Goal: Information Seeking & Learning: Find specific fact

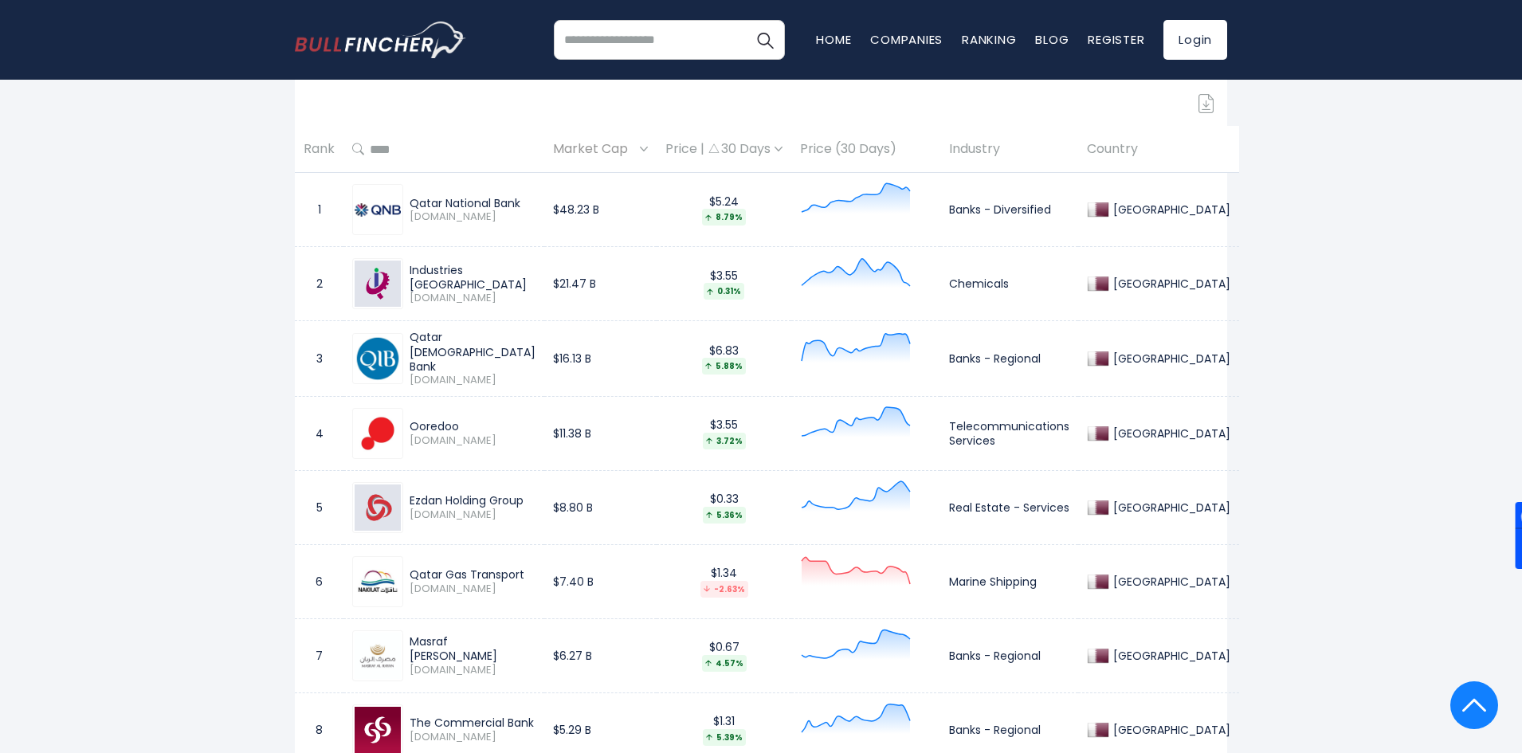
scroll to position [660, 0]
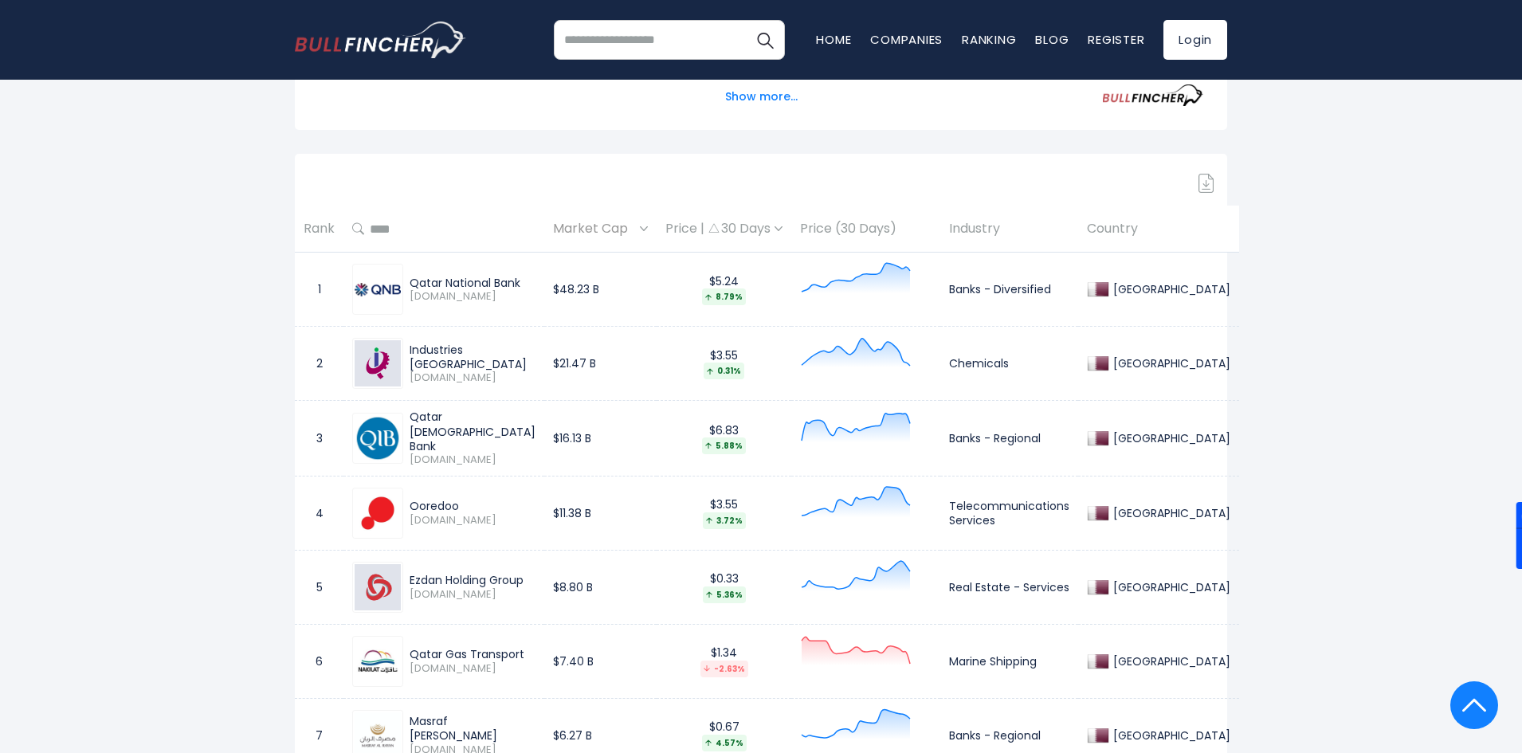
click at [1049, 364] on td "Chemicals" at bounding box center [1009, 364] width 138 height 74
click at [1035, 364] on td "Chemicals" at bounding box center [1009, 364] width 138 height 74
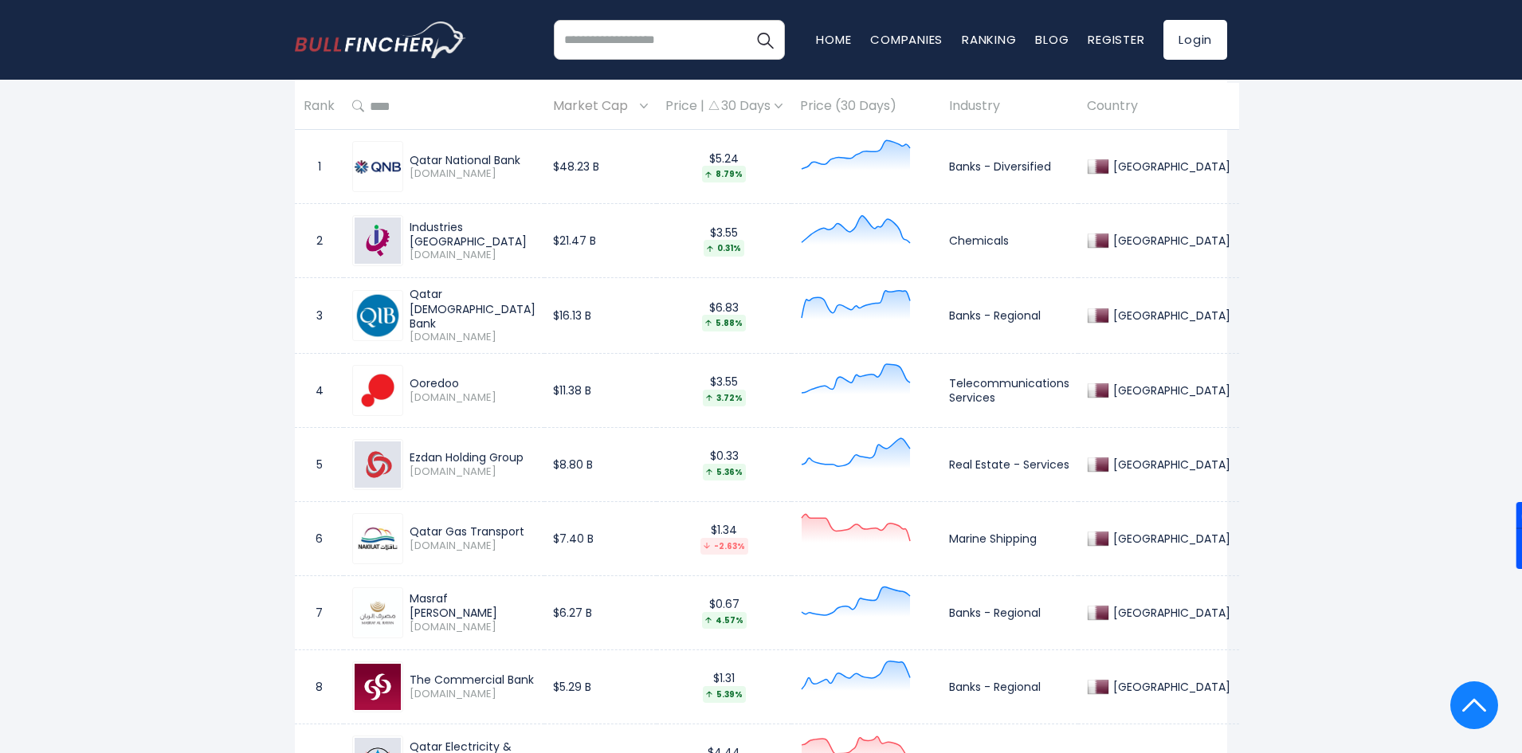
scroll to position [819, 0]
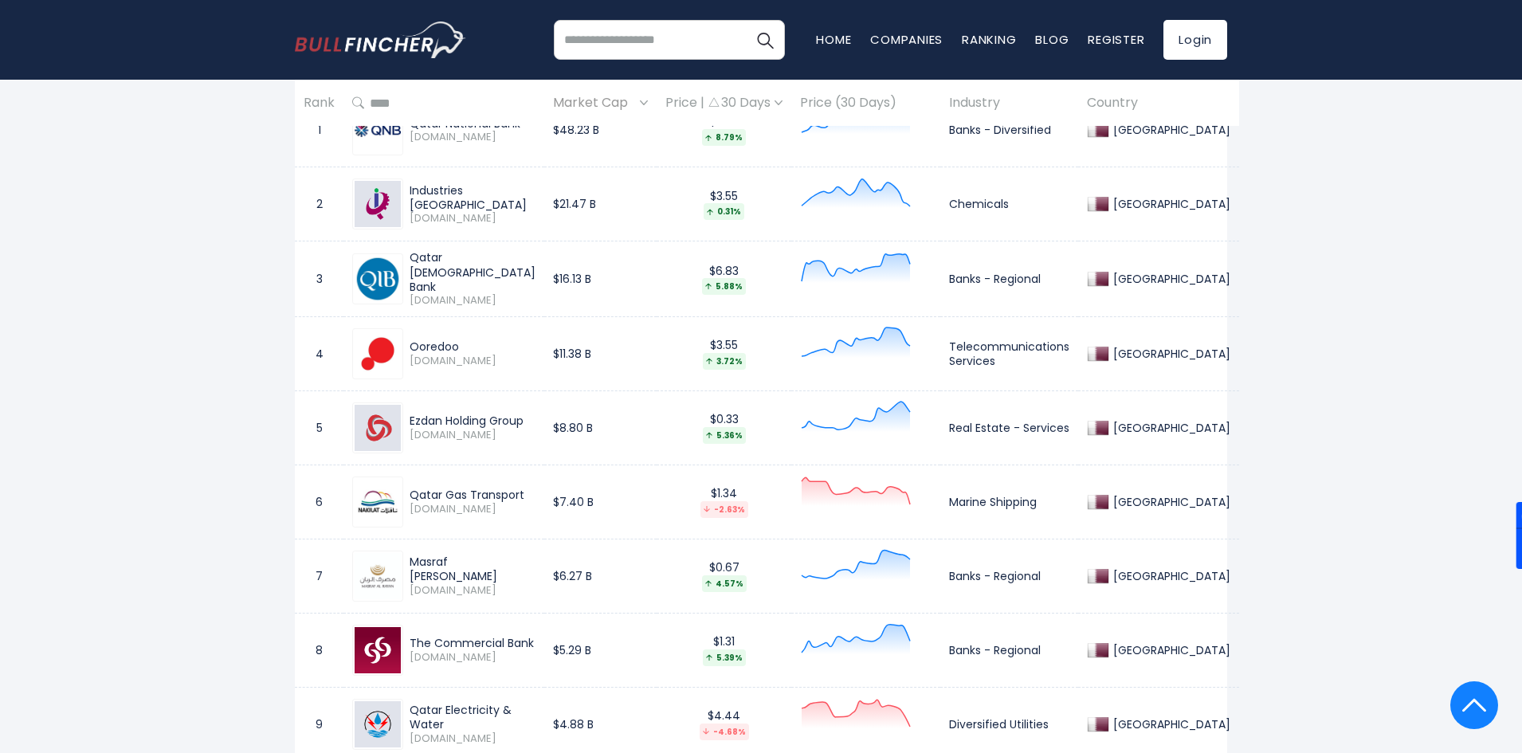
click at [408, 504] on div "Qatar Gas Transport [DOMAIN_NAME]" at bounding box center [469, 502] width 132 height 28
click at [388, 500] on img at bounding box center [378, 502] width 46 height 46
click at [473, 493] on div "Qatar Gas Transport" at bounding box center [473, 495] width 126 height 14
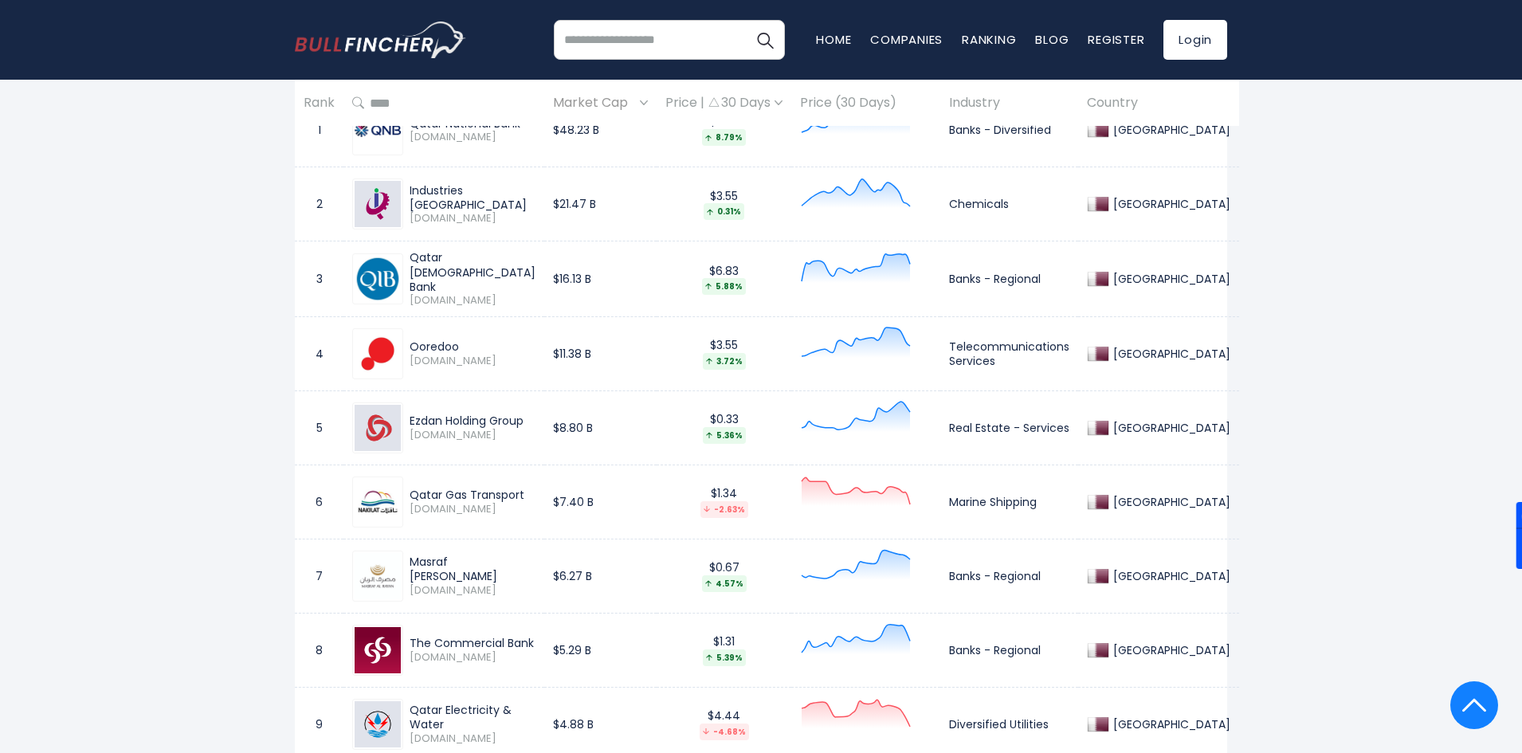
copy div "Qatar Gas Transport"
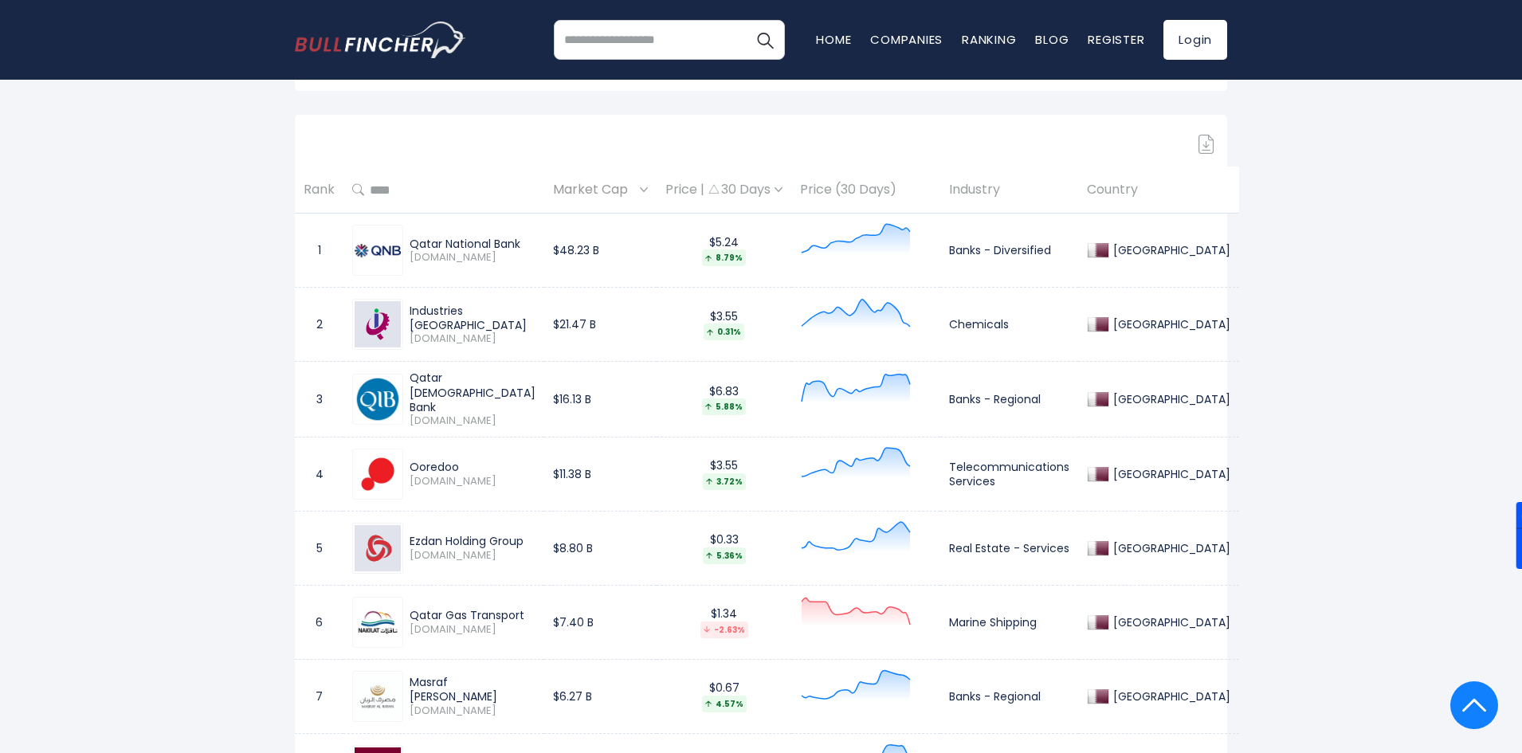
scroll to position [660, 0]
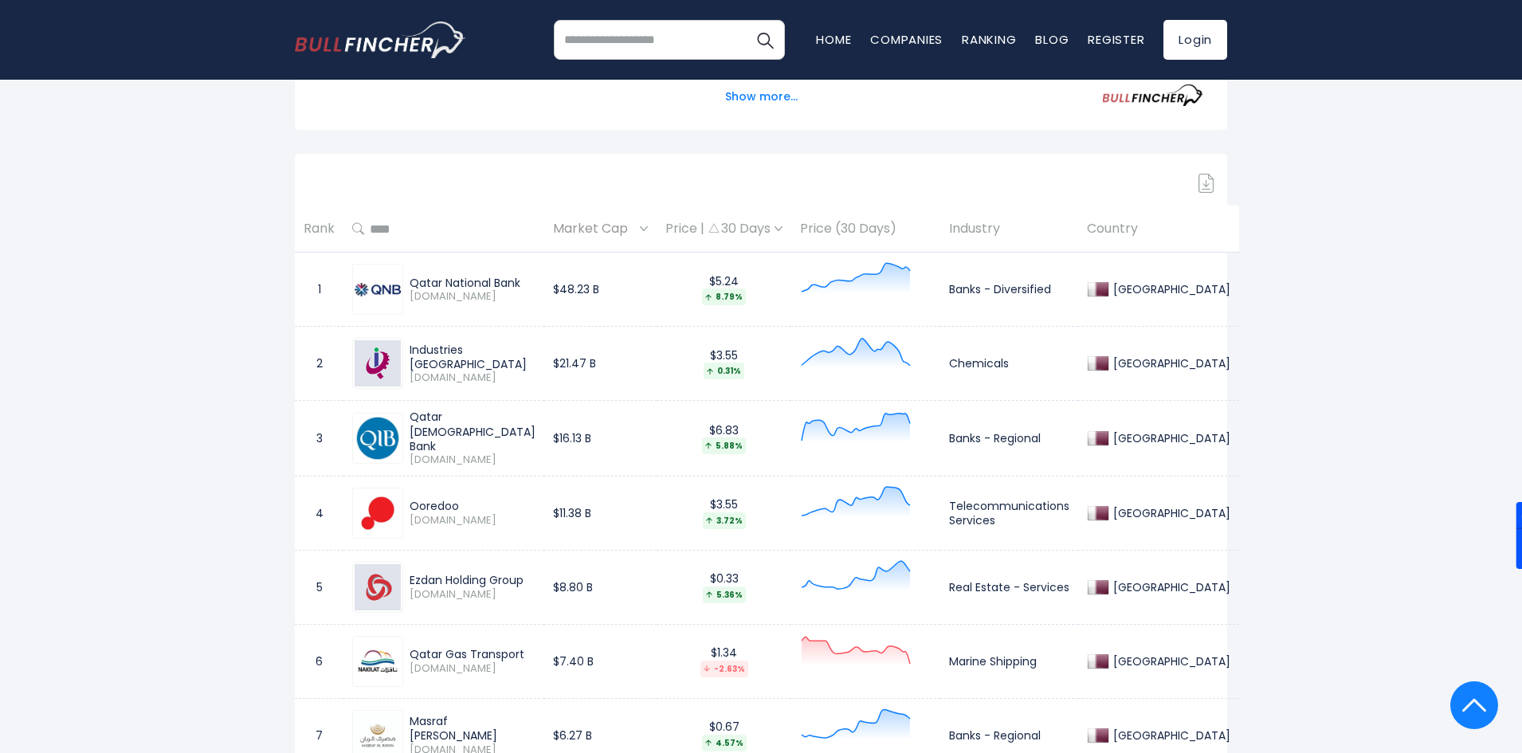
click at [442, 361] on div "Industries [GEOGRAPHIC_DATA]" at bounding box center [473, 357] width 126 height 29
copy div "Industries [GEOGRAPHIC_DATA]"
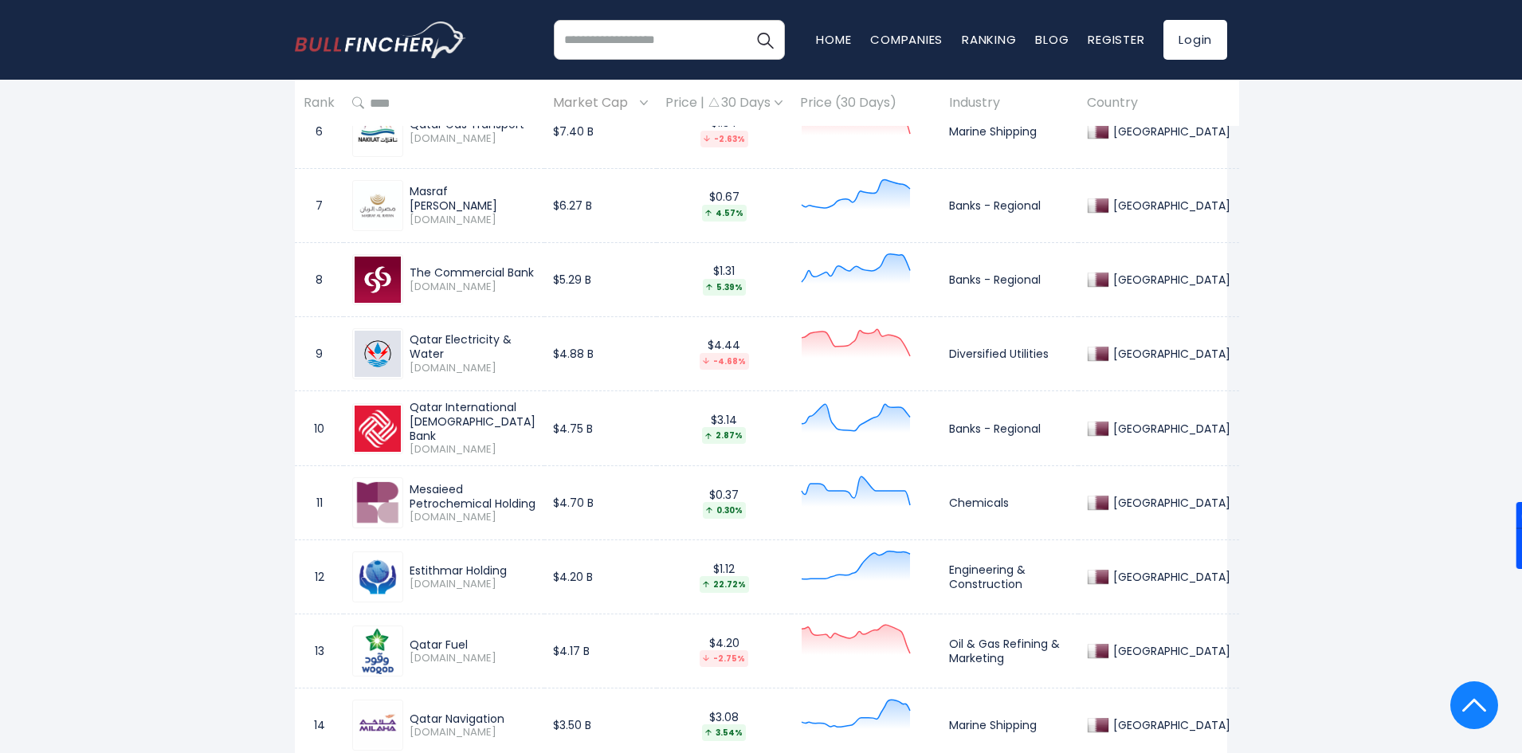
scroll to position [1218, 0]
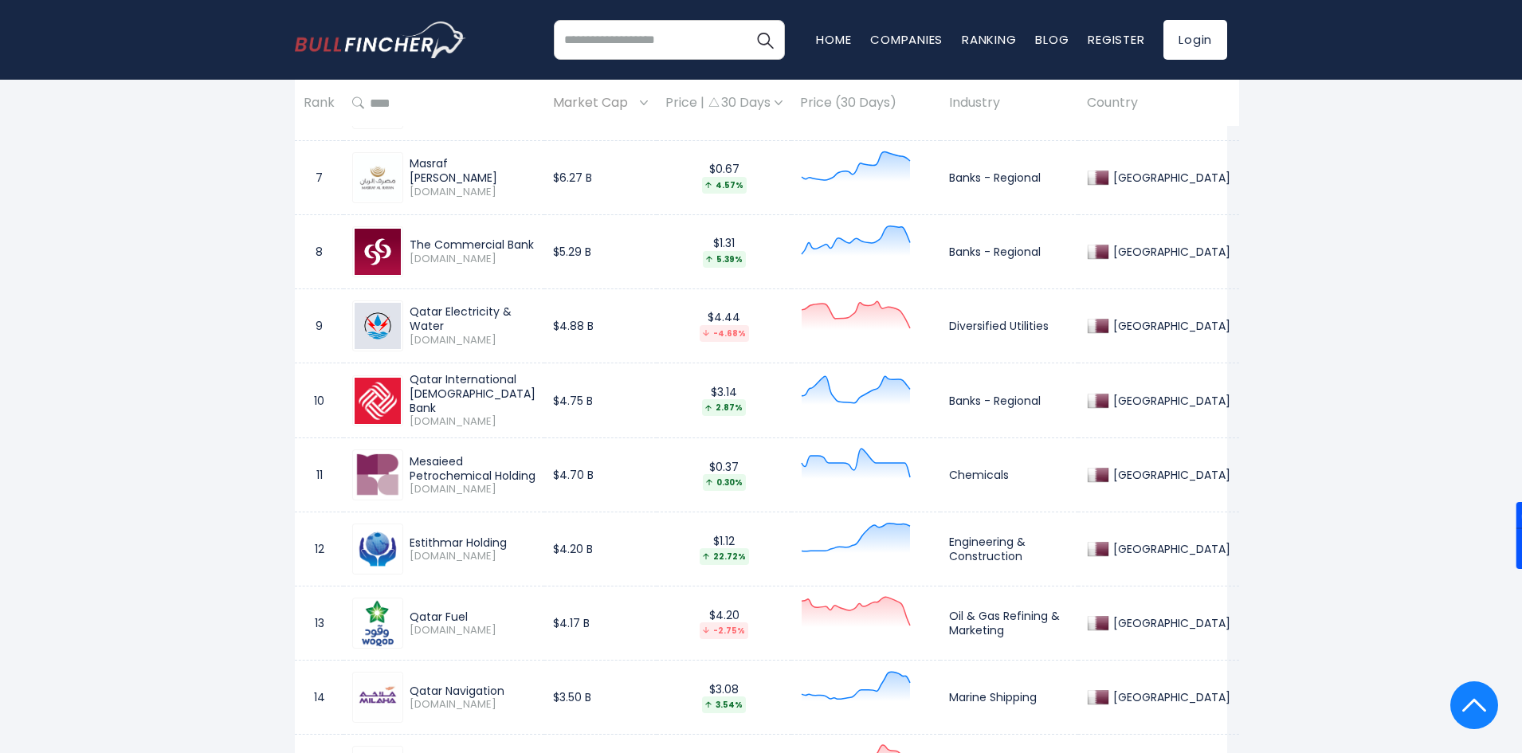
drag, startPoint x: 457, startPoint y: 478, endPoint x: 389, endPoint y: 460, distance: 70.2
click at [389, 460] on div "Mesaieed Petrochemical Holding [DOMAIN_NAME]" at bounding box center [443, 475] width 183 height 51
copy div "Mesaieed Petrochemical Holding"
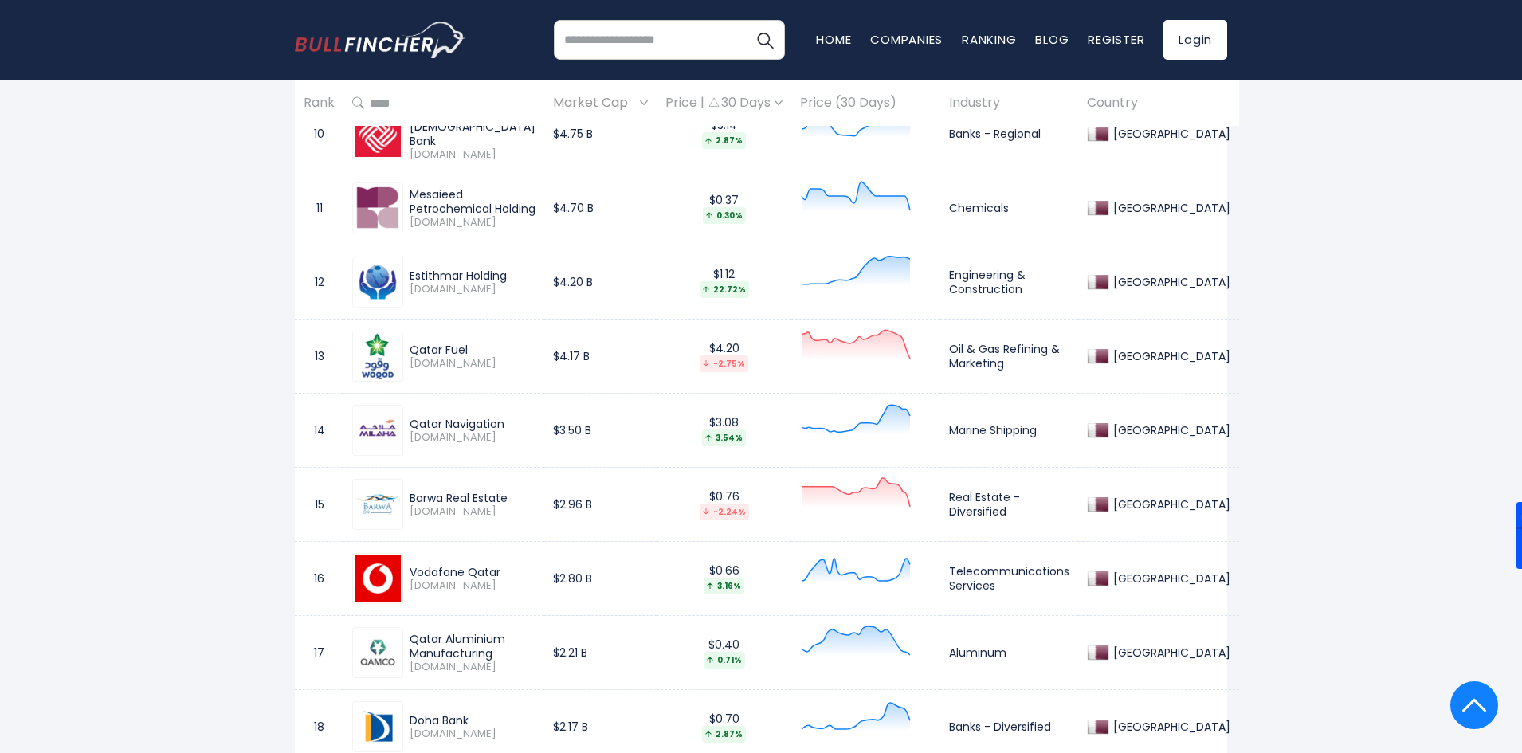
scroll to position [1457, 0]
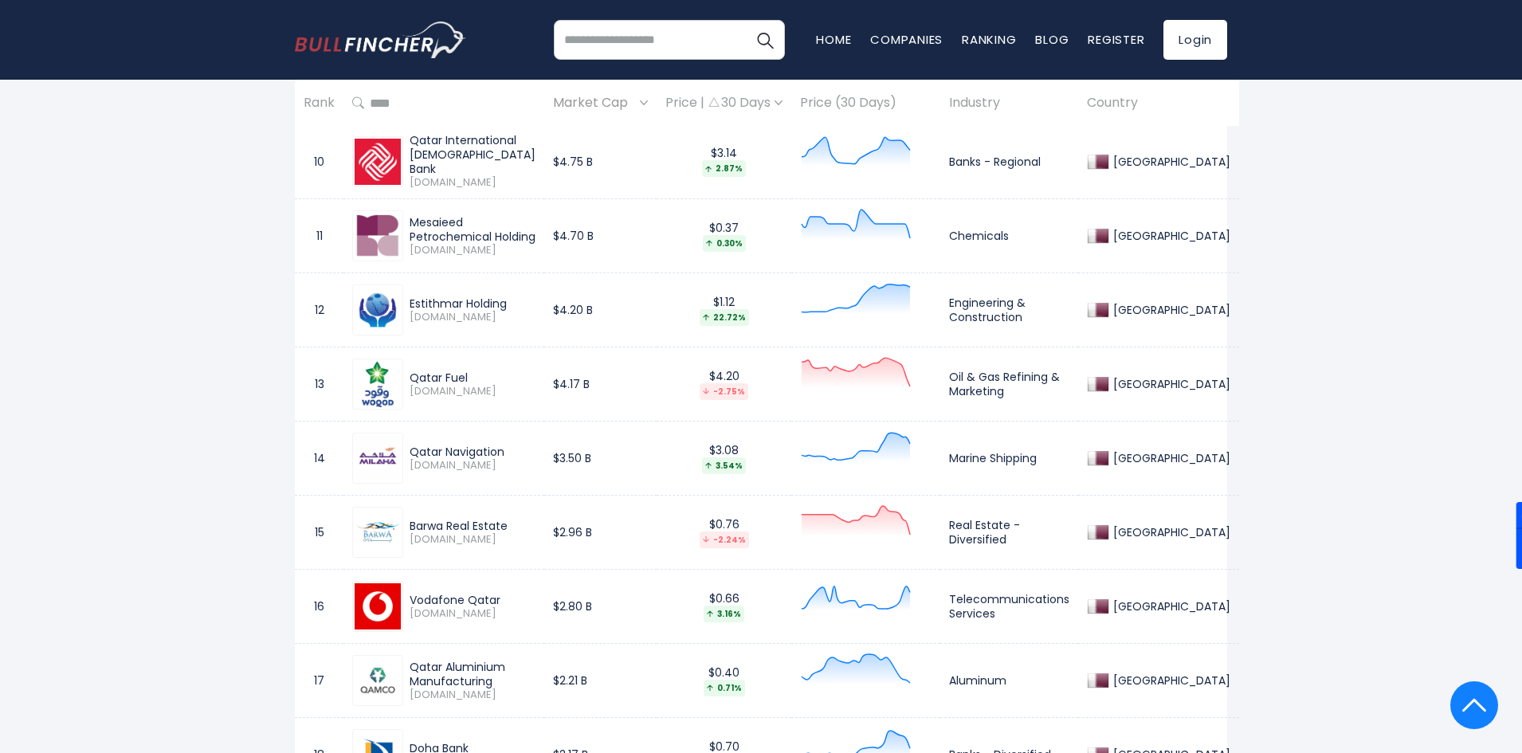
click at [838, 464] on div at bounding box center [866, 458] width 132 height 56
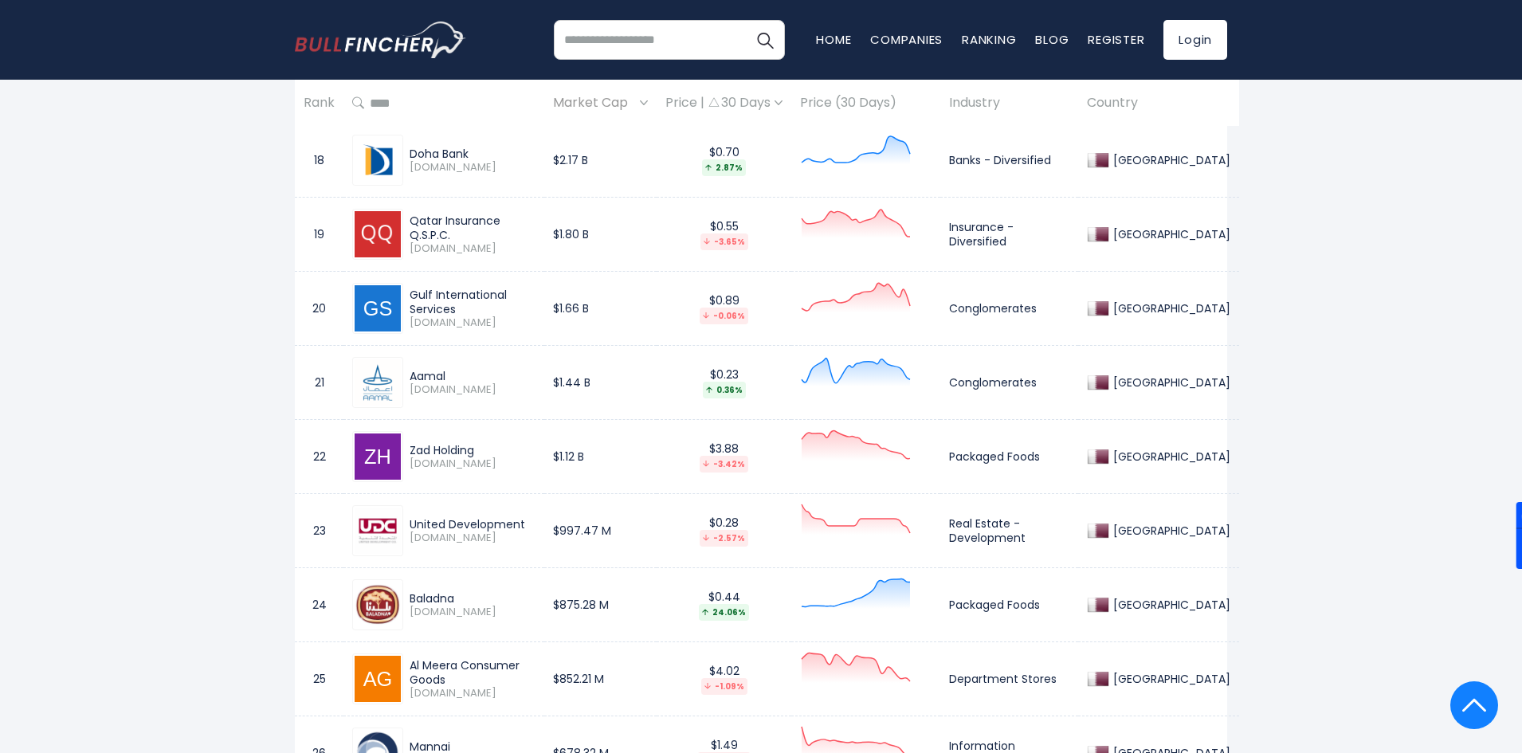
scroll to position [2015, 0]
